Goal: Task Accomplishment & Management: Complete application form

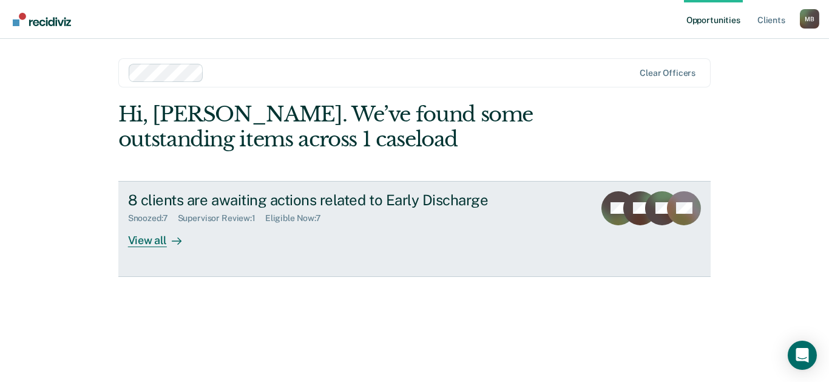
click at [149, 235] on div "View all" at bounding box center [162, 235] width 68 height 24
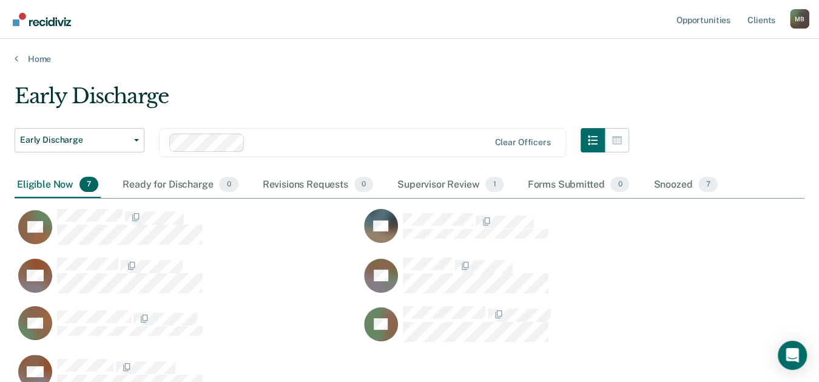
scroll to position [107, 0]
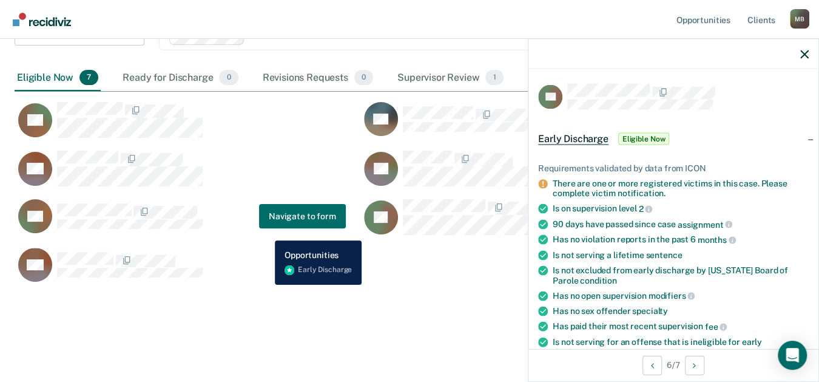
drag, startPoint x: 266, startPoint y: 231, endPoint x: 277, endPoint y: 231, distance: 11.5
click at [266, 231] on div "AB Navigate to form" at bounding box center [180, 215] width 331 height 35
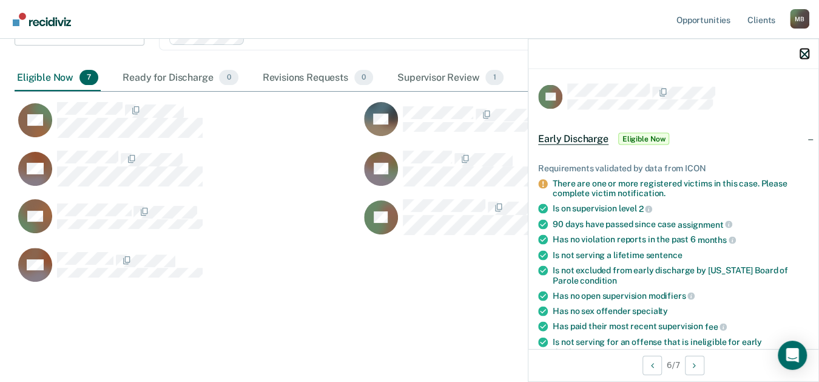
click at [803, 49] on button "button" at bounding box center [804, 54] width 8 height 10
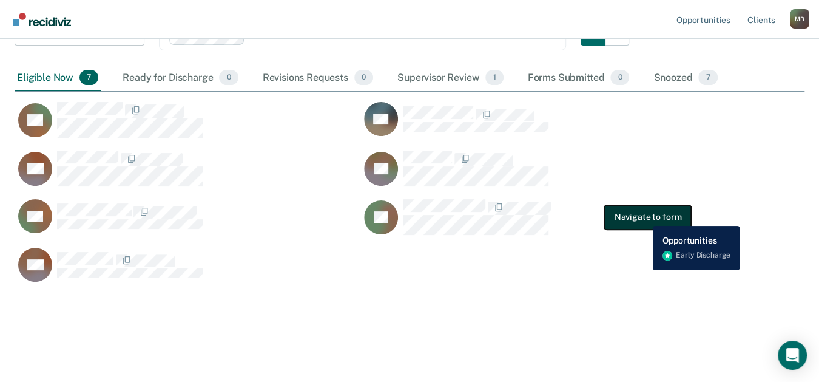
click at [644, 217] on button "Navigate to form" at bounding box center [647, 217] width 87 height 24
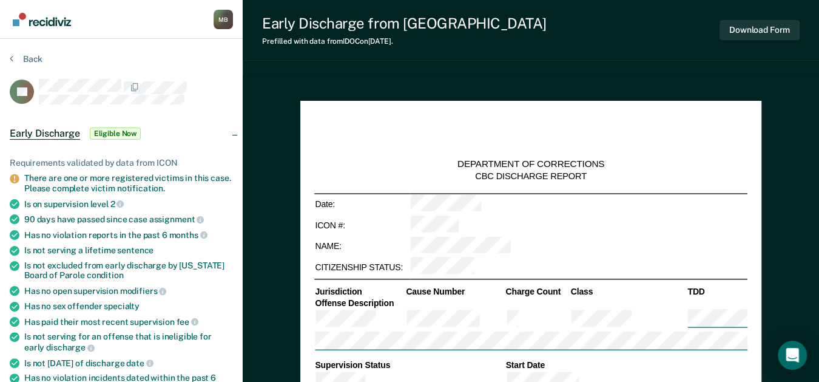
type textarea "x"
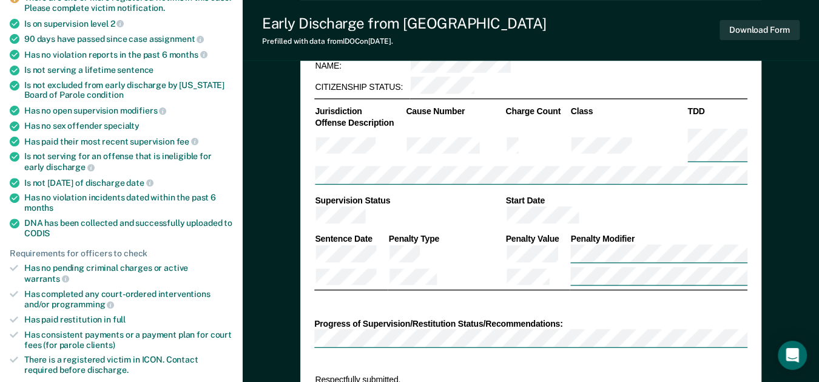
scroll to position [337, 0]
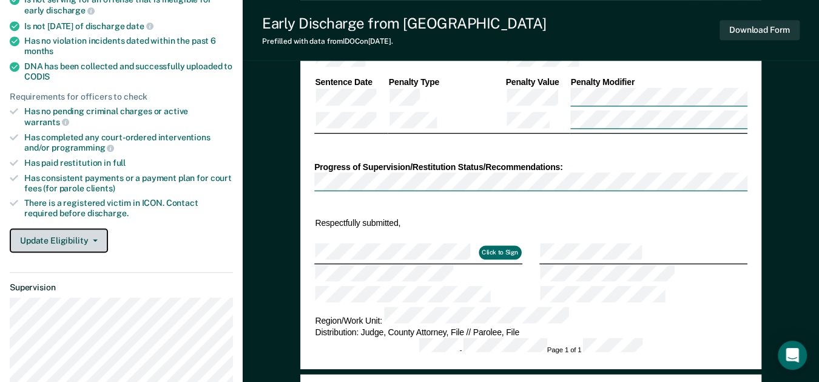
click at [63, 228] on button "Update Eligibility" at bounding box center [59, 240] width 98 height 24
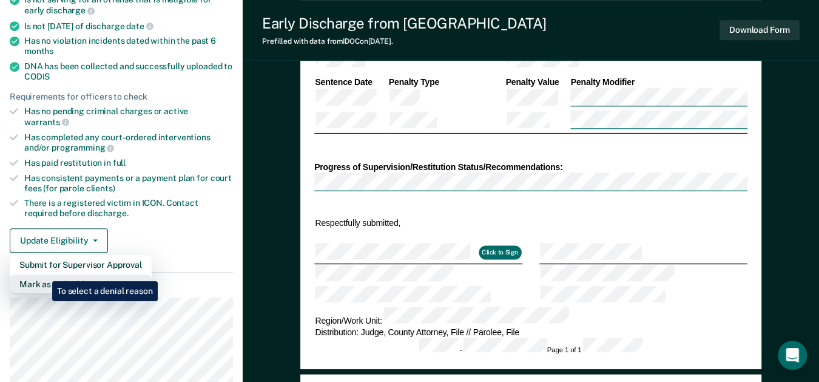
click at [43, 274] on button "Mark as Ineligible" at bounding box center [81, 283] width 142 height 19
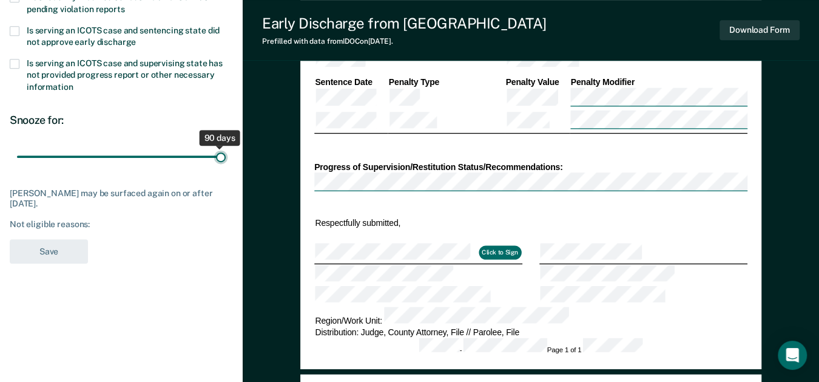
drag, startPoint x: 87, startPoint y: 156, endPoint x: 221, endPoint y: 156, distance: 133.5
type input "90"
click at [221, 156] on input "range" at bounding box center [121, 156] width 209 height 21
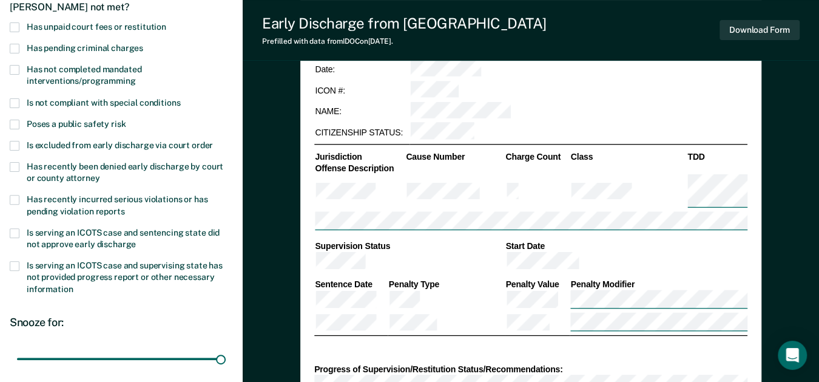
click at [15, 25] on span at bounding box center [15, 27] width 10 height 10
click at [166, 22] on input "Has unpaid court fees or restitution" at bounding box center [166, 22] width 0 height 0
click at [16, 124] on span at bounding box center [15, 125] width 10 height 10
click at [126, 120] on input "Poses a public safety risk" at bounding box center [126, 120] width 0 height 0
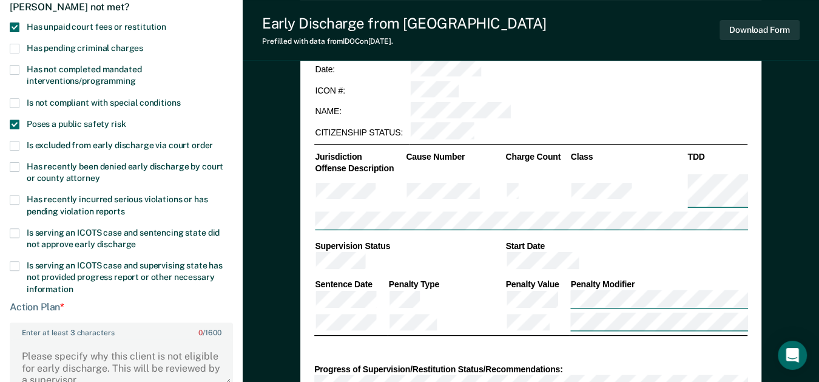
click at [70, 325] on label "Enter at least 3 characters 0 / 1600" at bounding box center [121, 329] width 221 height 13
click at [70, 339] on textarea "Enter at least 3 characters 0 / 1600" at bounding box center [121, 361] width 221 height 45
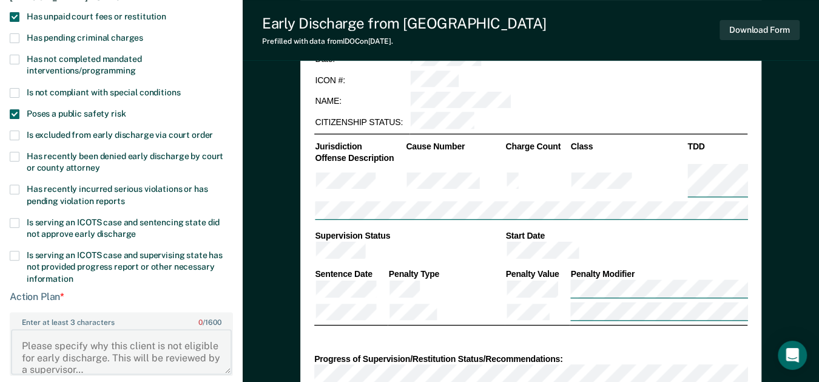
scroll to position [67, 0]
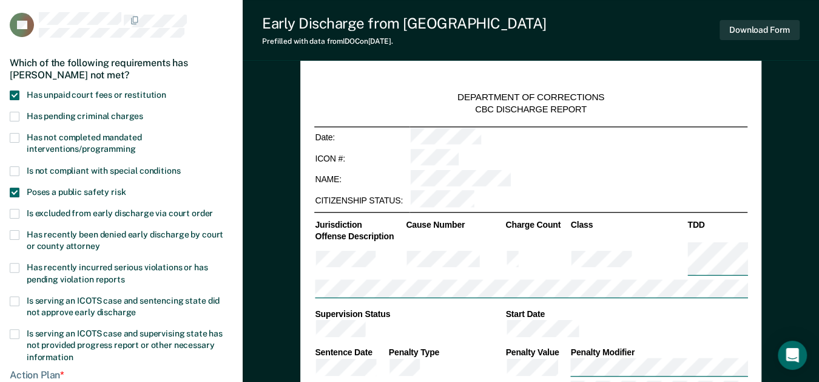
click at [18, 191] on span at bounding box center [15, 193] width 10 height 10
click at [126, 188] on input "Poses a public safety risk" at bounding box center [126, 188] width 0 height 0
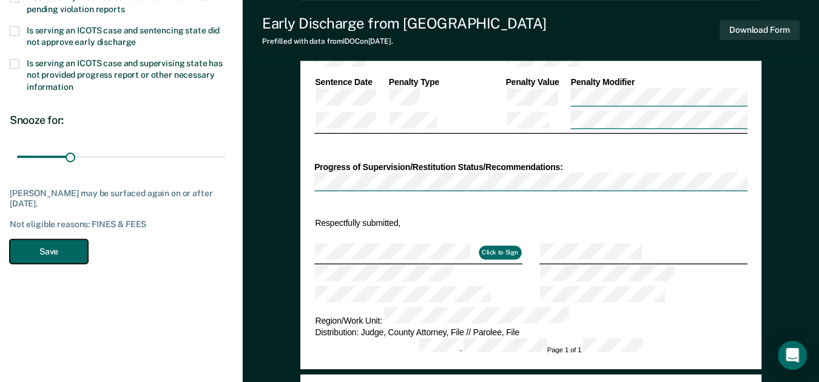
click at [58, 254] on button "Save" at bounding box center [49, 251] width 78 height 25
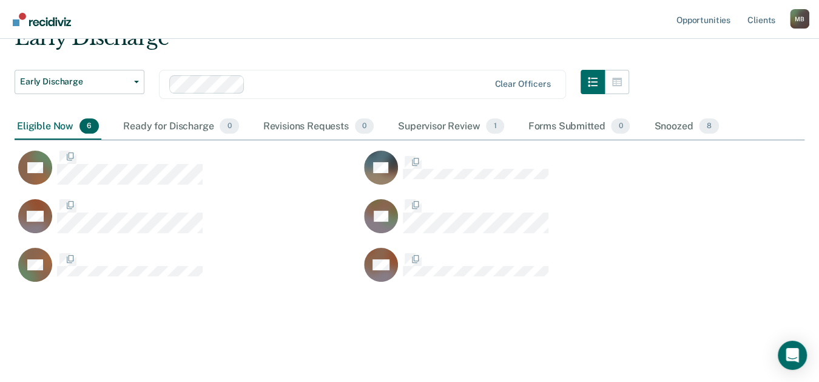
scroll to position [255, 779]
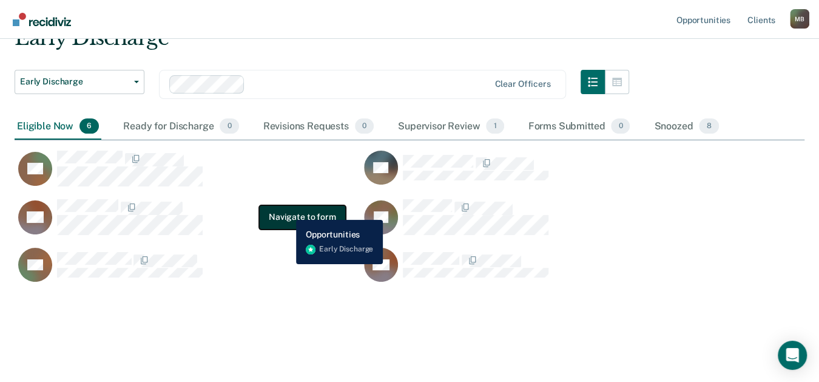
click at [288, 211] on button "Navigate to form" at bounding box center [302, 217] width 87 height 24
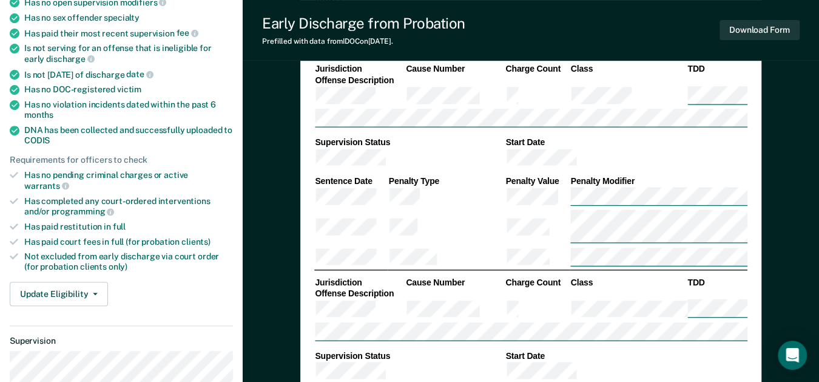
scroll to position [269, 0]
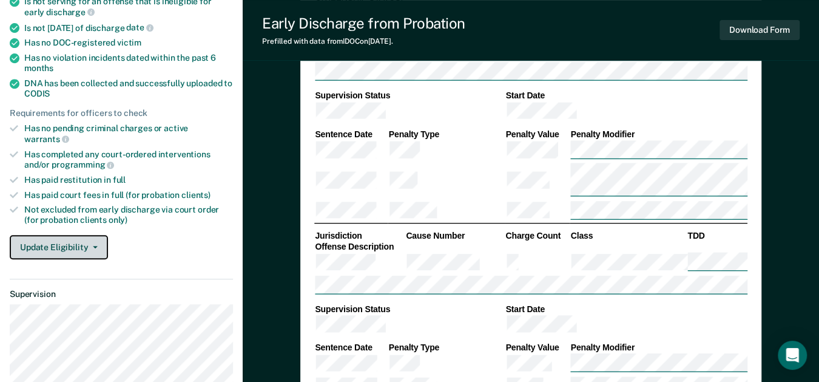
click at [71, 237] on button "Update Eligibility" at bounding box center [59, 247] width 98 height 24
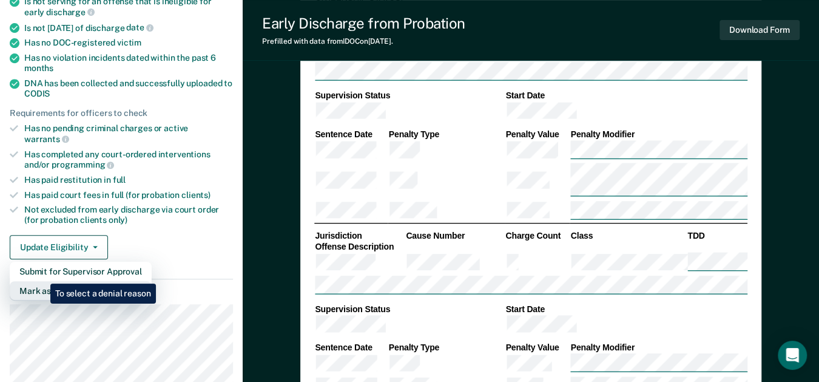
click at [41, 281] on button "Mark as Ineligible" at bounding box center [81, 290] width 142 height 19
type textarea "x"
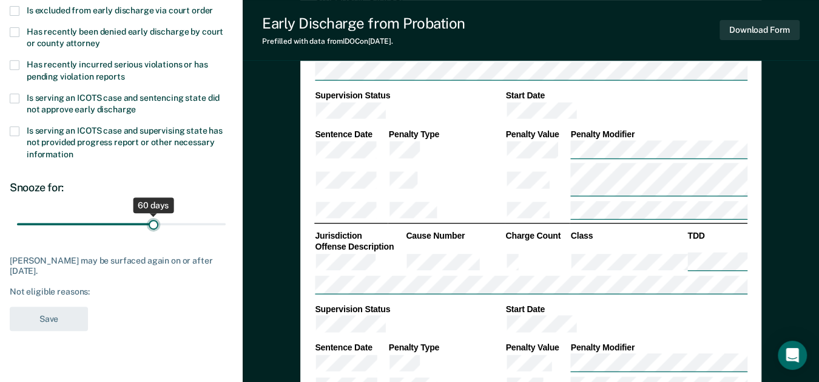
drag, startPoint x: 103, startPoint y: 222, endPoint x: 154, endPoint y: 226, distance: 51.7
type input "60"
click at [154, 226] on input "range" at bounding box center [121, 223] width 209 height 21
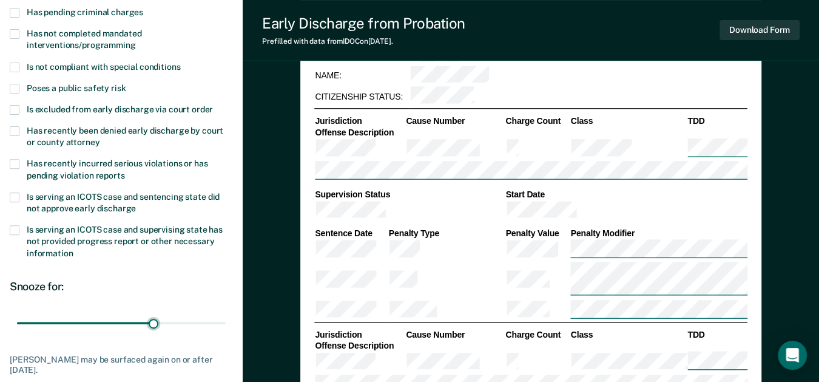
scroll to position [135, 0]
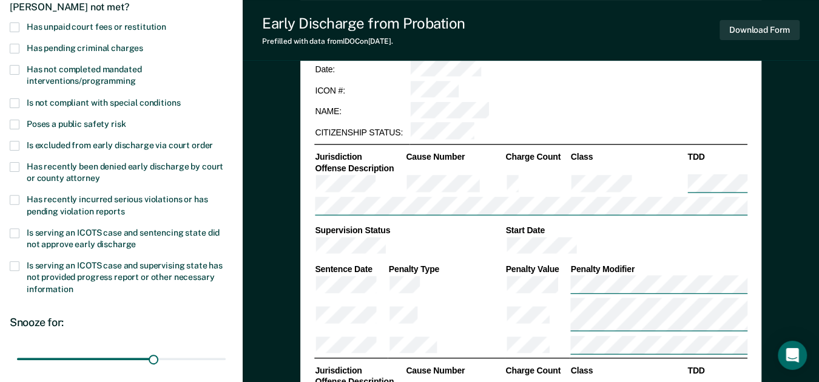
click at [12, 22] on span at bounding box center [15, 27] width 10 height 10
click at [166, 22] on input "Has unpaid court fees or restitution" at bounding box center [166, 22] width 0 height 0
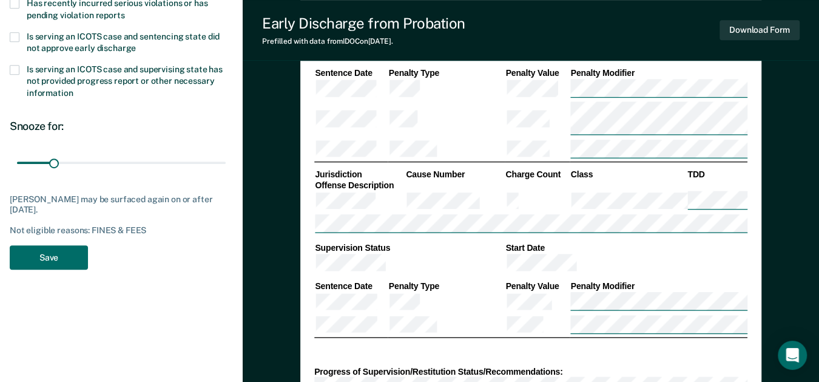
scroll to position [405, 0]
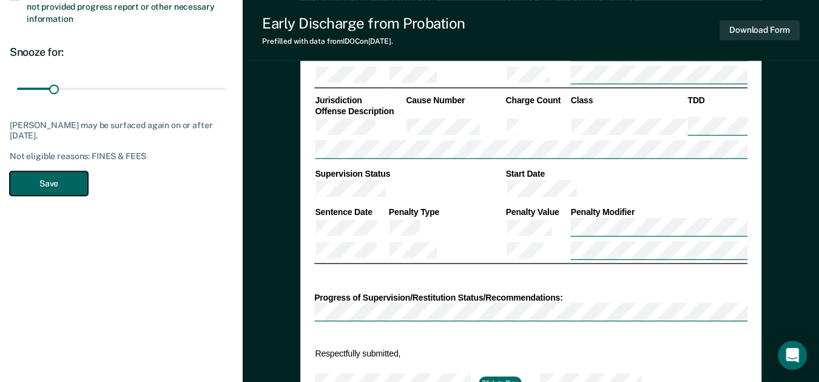
click at [52, 177] on button "Save" at bounding box center [49, 183] width 78 height 25
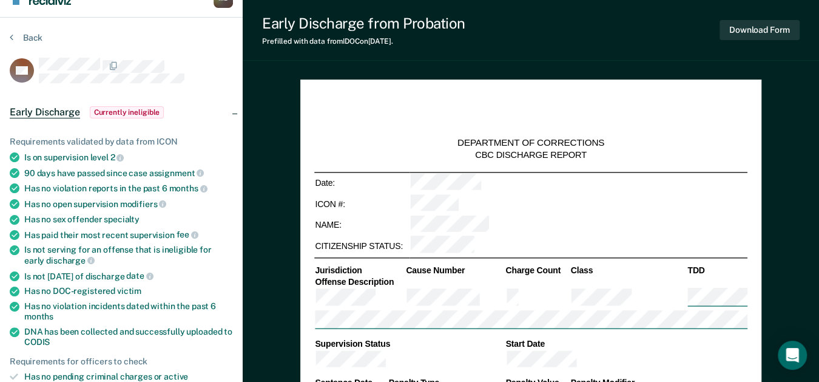
scroll to position [0, 0]
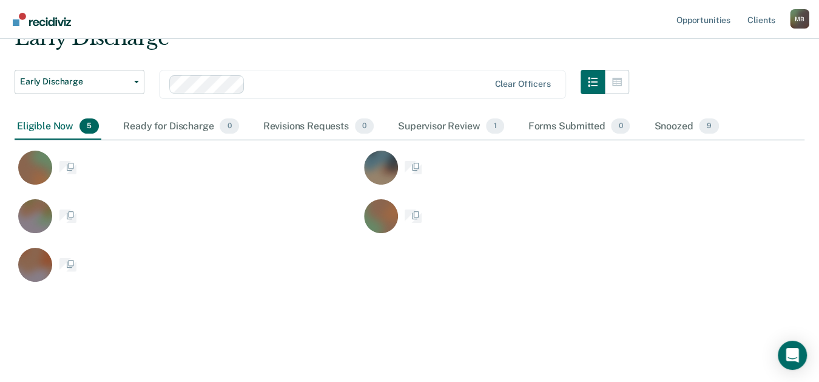
scroll to position [255, 779]
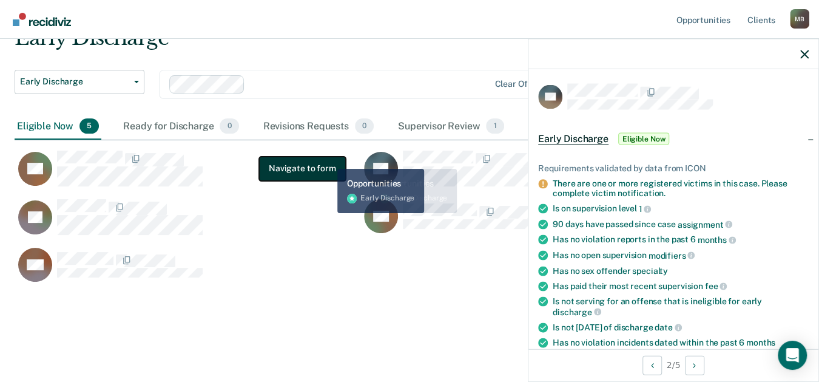
drag, startPoint x: 340, startPoint y: 160, endPoint x: 328, endPoint y: 160, distance: 11.5
click at [328, 160] on button "Navigate to form" at bounding box center [302, 169] width 87 height 24
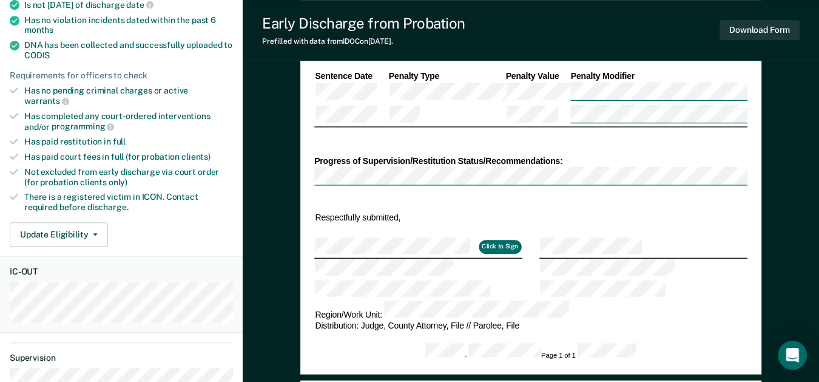
scroll to position [337, 0]
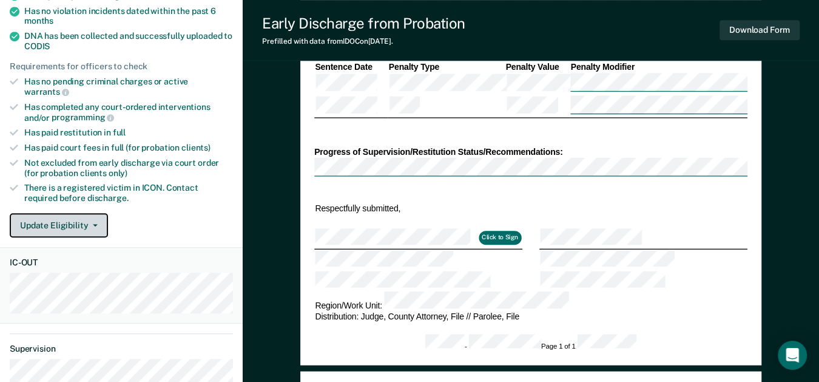
click at [47, 214] on button "Update Eligibility" at bounding box center [59, 225] width 98 height 24
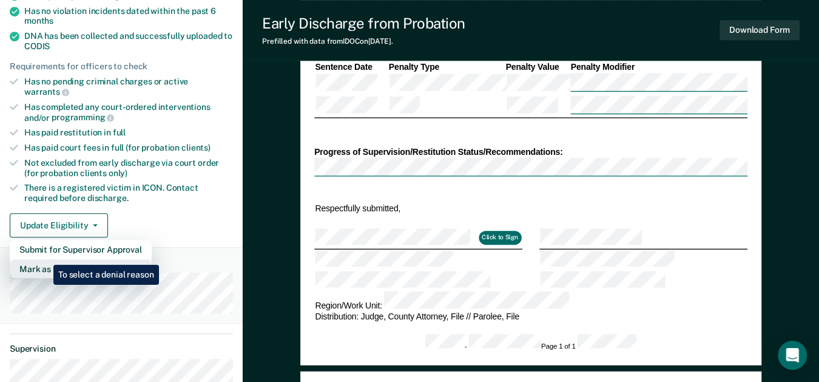
click at [44, 259] on button "Mark as Ineligible" at bounding box center [81, 268] width 142 height 19
type textarea "x"
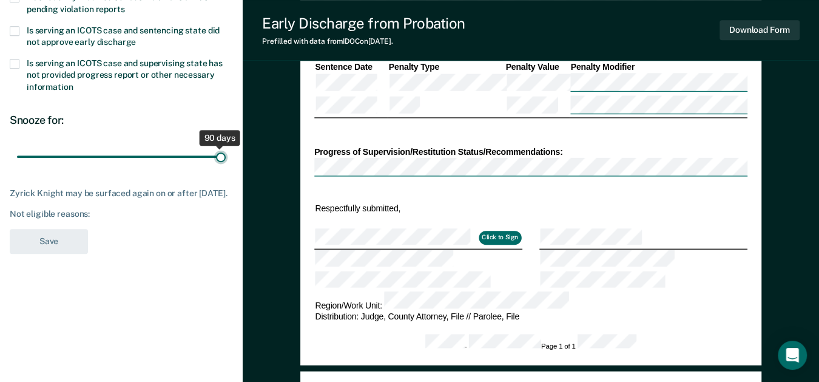
drag, startPoint x: 83, startPoint y: 156, endPoint x: 228, endPoint y: 157, distance: 145.0
type input "90"
click at [226, 157] on input "range" at bounding box center [121, 156] width 209 height 21
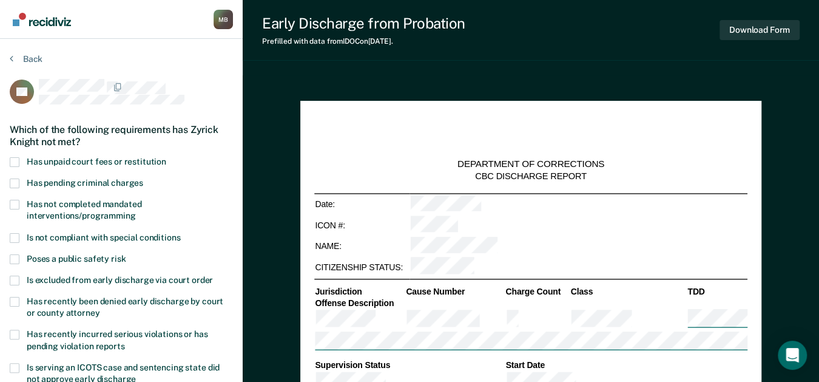
click at [13, 158] on span at bounding box center [15, 162] width 10 height 10
click at [166, 157] on input "Has unpaid court fees or restitution" at bounding box center [166, 157] width 0 height 0
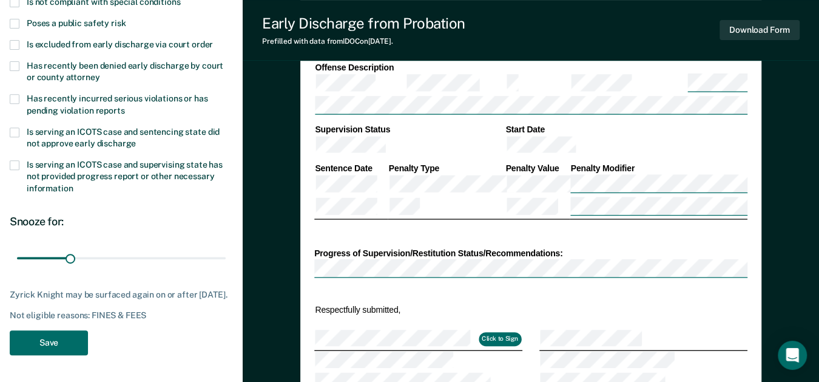
scroll to position [269, 0]
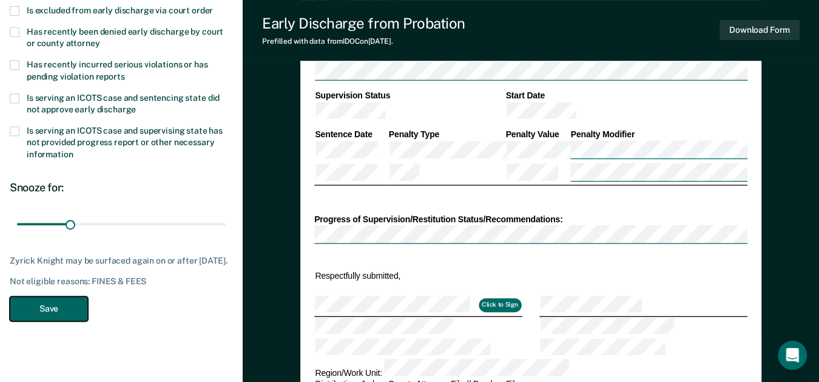
click at [35, 310] on button "Save" at bounding box center [49, 308] width 78 height 25
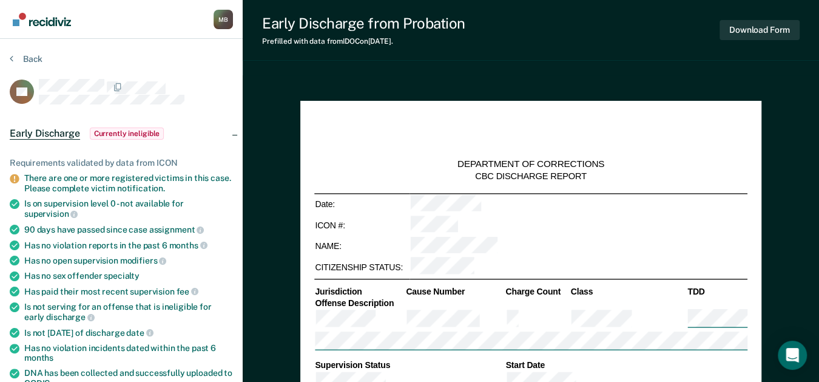
scroll to position [337, 0]
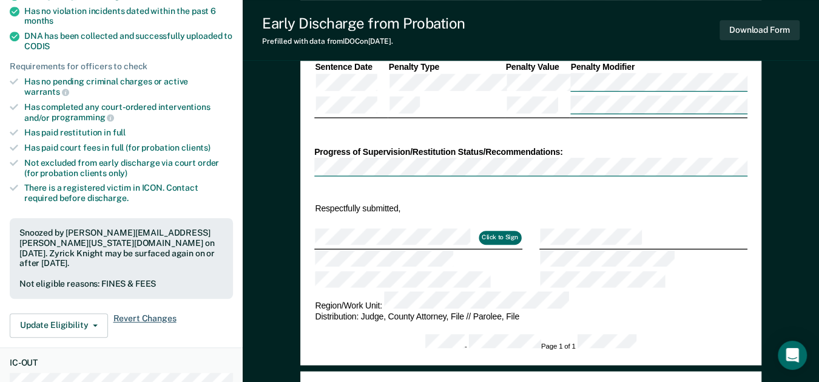
click at [130, 313] on span "Revert Changes" at bounding box center [144, 325] width 63 height 24
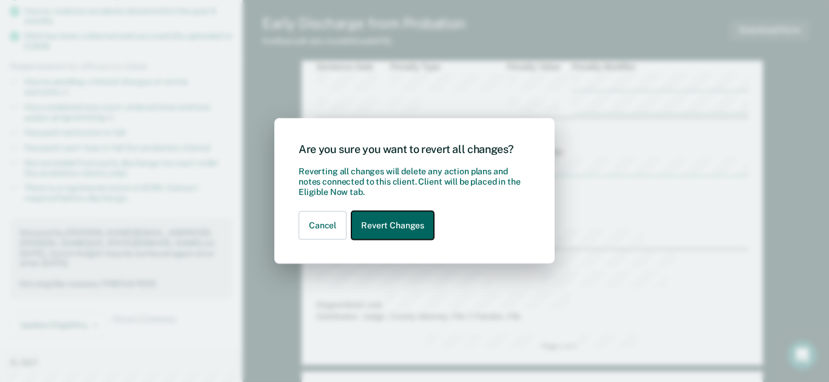
click at [384, 231] on button "Revert Changes" at bounding box center [392, 225] width 83 height 29
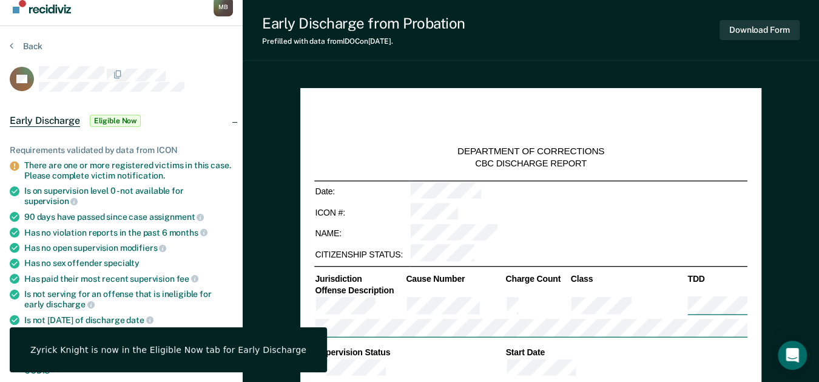
scroll to position [0, 0]
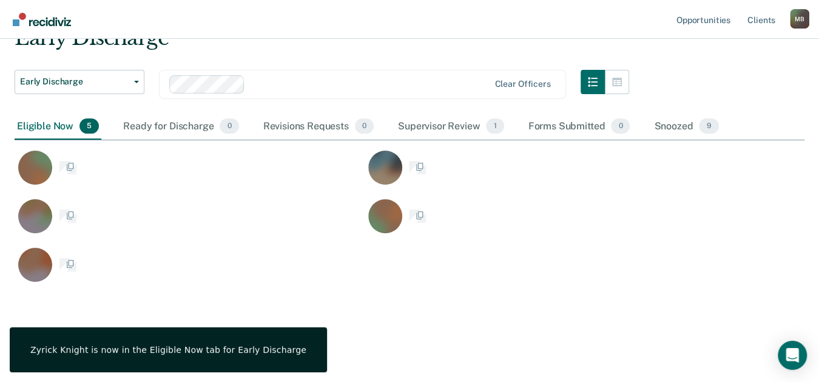
scroll to position [255, 779]
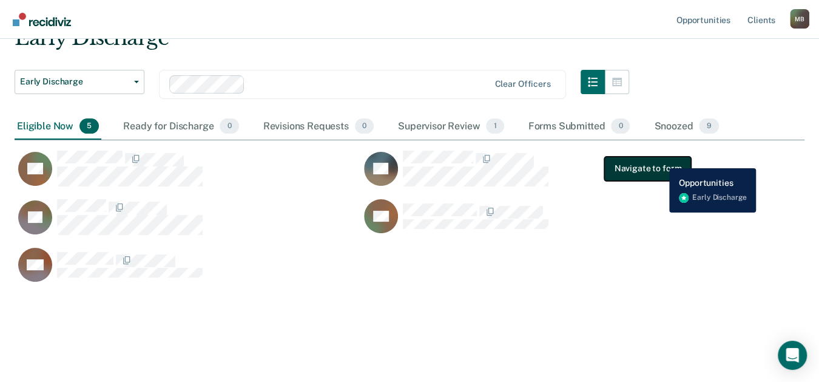
click at [660, 159] on button "Navigate to form" at bounding box center [647, 169] width 87 height 24
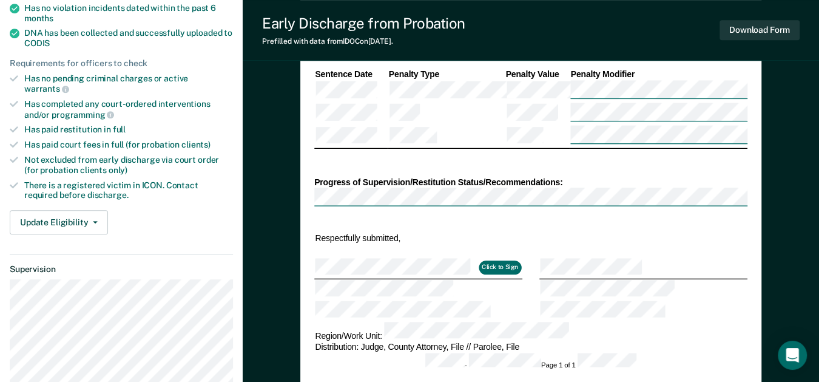
scroll to position [405, 0]
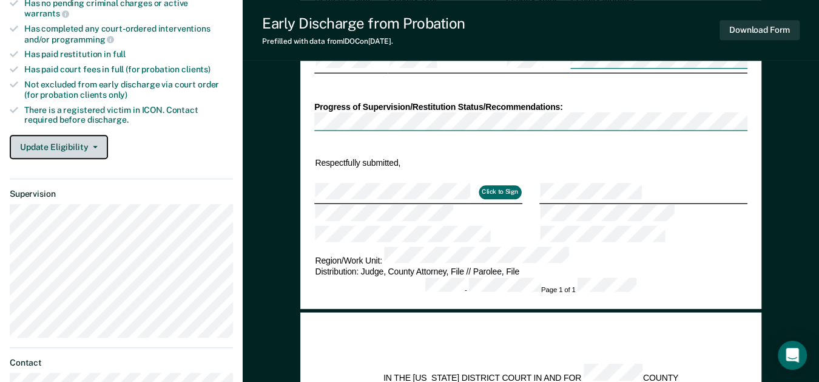
click at [66, 135] on button "Update Eligibility" at bounding box center [59, 147] width 98 height 24
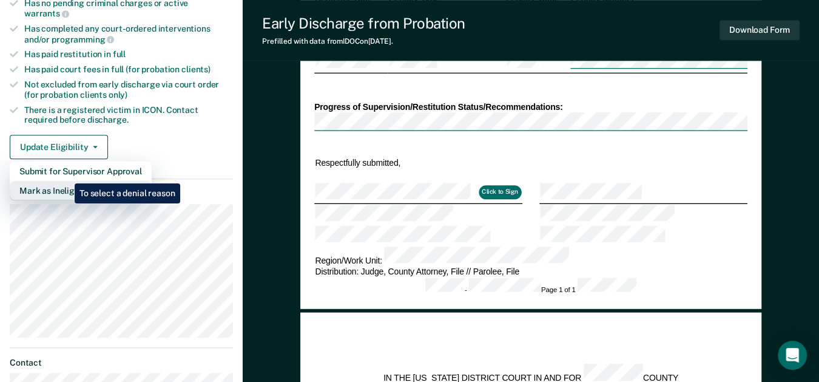
click at [66, 181] on button "Mark as Ineligible" at bounding box center [81, 190] width 142 height 19
type textarea "x"
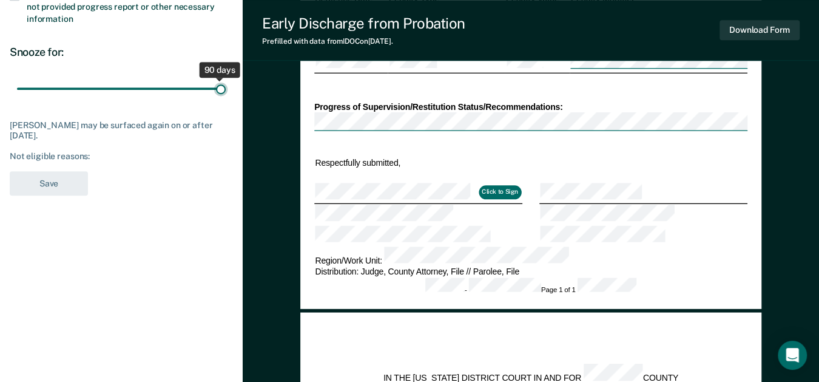
drag, startPoint x: 86, startPoint y: 86, endPoint x: 234, endPoint y: 87, distance: 147.5
type input "90"
click at [226, 87] on input "range" at bounding box center [121, 88] width 209 height 21
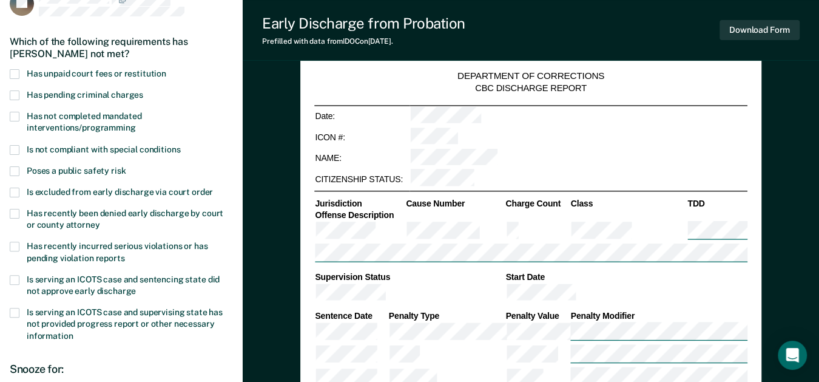
scroll to position [0, 0]
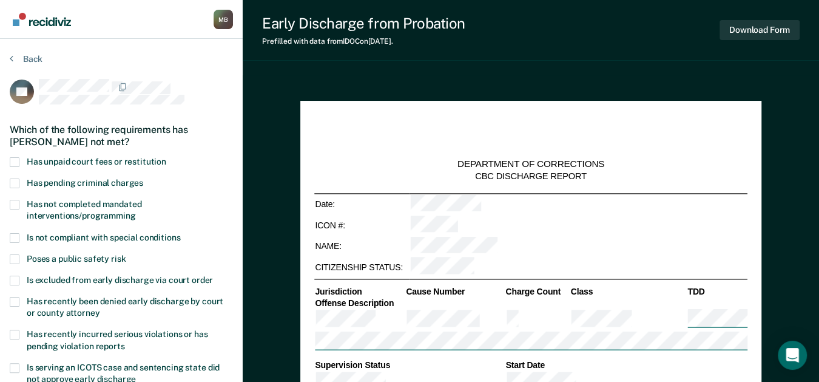
click at [17, 157] on span at bounding box center [15, 162] width 10 height 10
click at [166, 157] on input "Has unpaid court fees or restitution" at bounding box center [166, 157] width 0 height 0
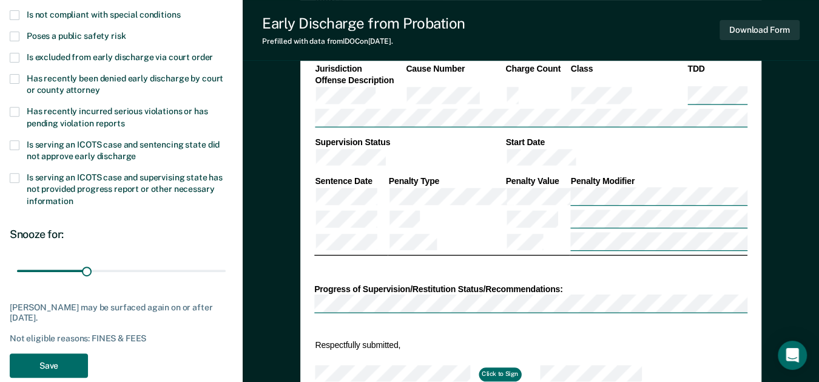
scroll to position [269, 0]
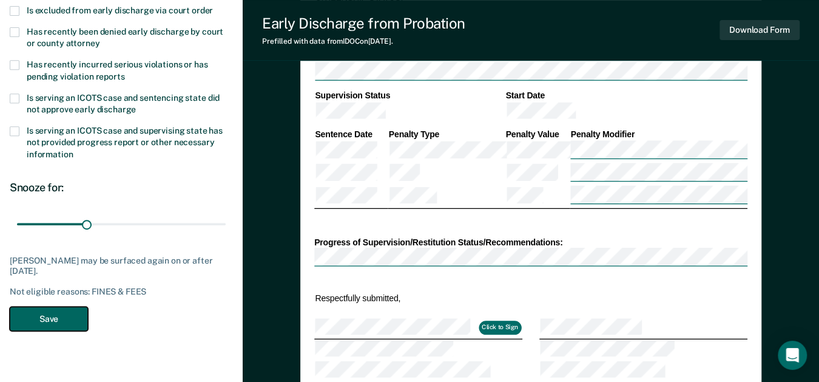
click at [58, 322] on button "Save" at bounding box center [49, 318] width 78 height 25
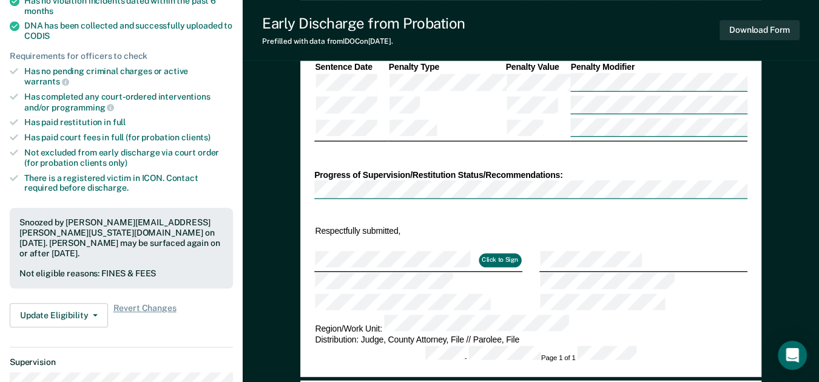
scroll to position [0, 0]
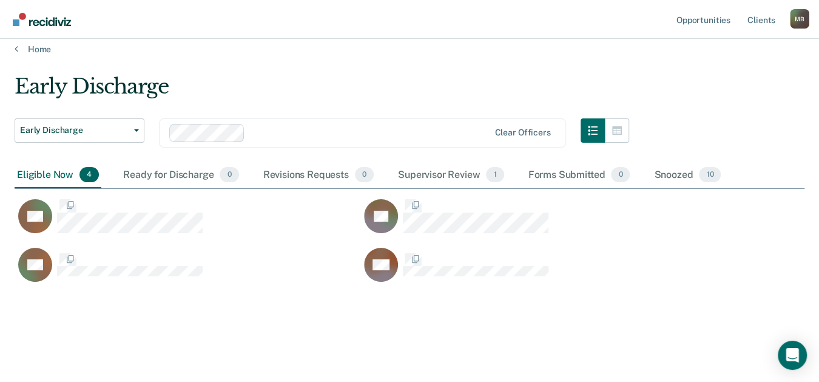
scroll to position [206, 779]
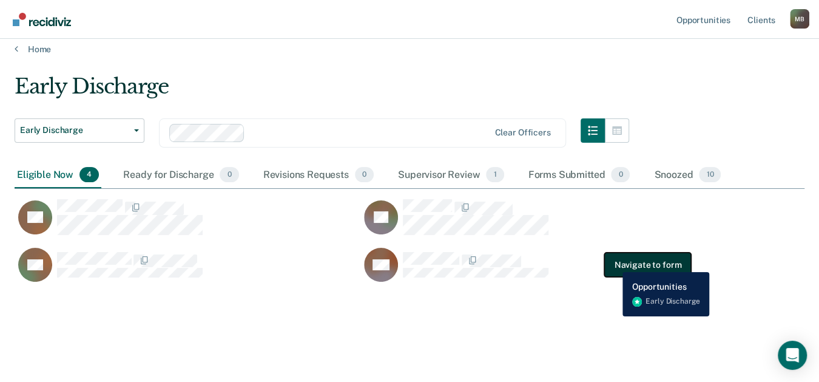
click at [614, 263] on button "Navigate to form" at bounding box center [647, 264] width 87 height 24
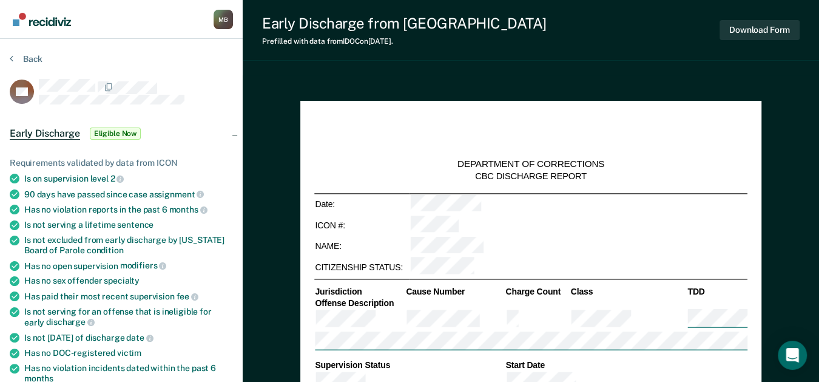
type textarea "x"
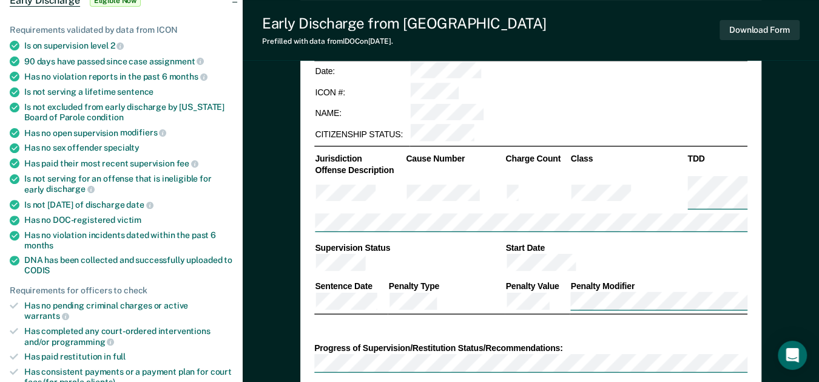
scroll to position [135, 0]
